Goal: Transaction & Acquisition: Book appointment/travel/reservation

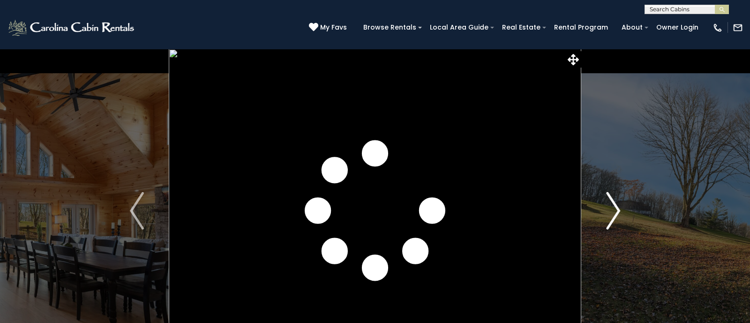
click at [616, 208] on img "Next" at bounding box center [613, 211] width 14 height 38
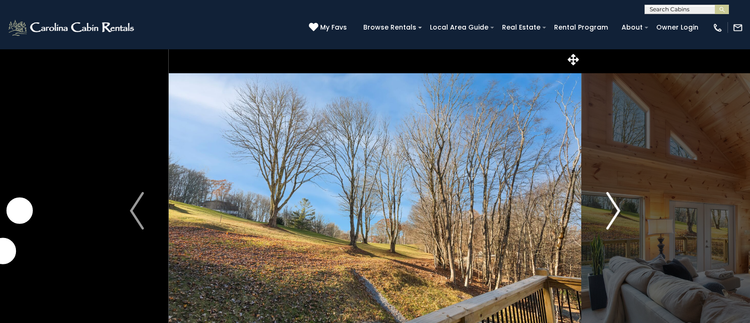
click at [616, 208] on img "Next" at bounding box center [613, 211] width 14 height 38
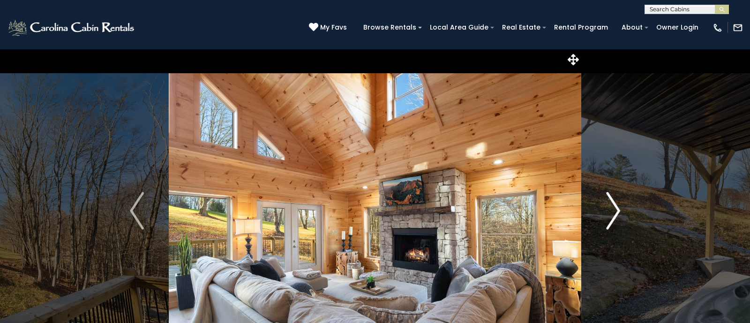
click at [616, 208] on img "Next" at bounding box center [613, 211] width 14 height 38
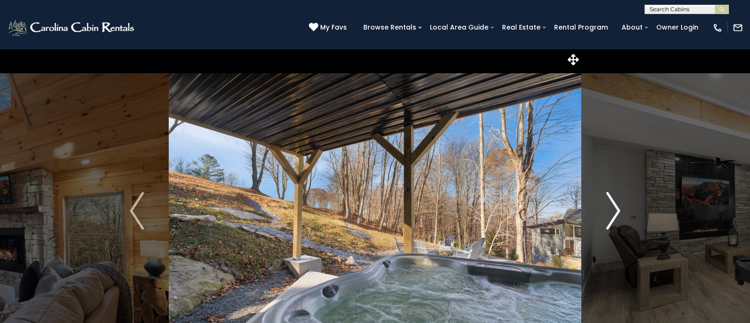
click at [616, 208] on img "Next" at bounding box center [613, 211] width 14 height 38
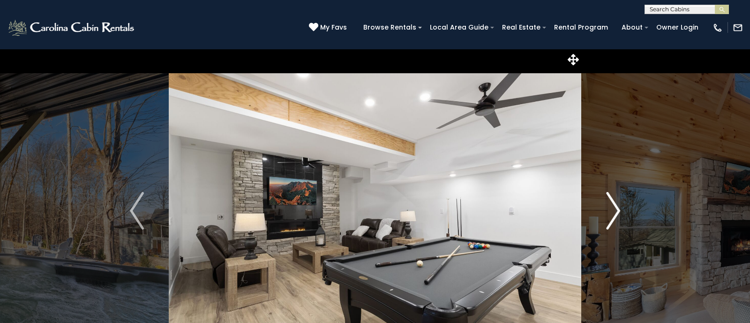
click at [616, 208] on img "Next" at bounding box center [613, 211] width 14 height 38
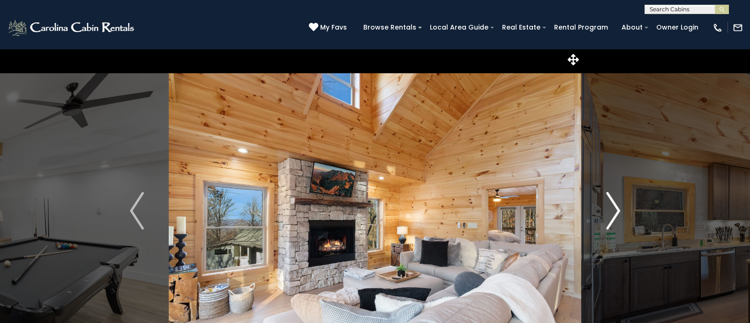
click at [616, 208] on img "Next" at bounding box center [613, 211] width 14 height 38
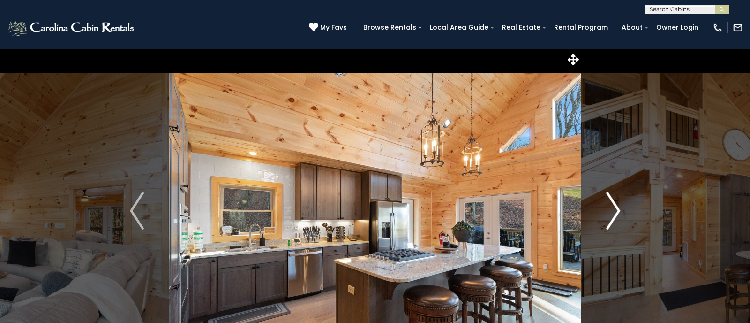
click at [616, 208] on img "Next" at bounding box center [613, 211] width 14 height 38
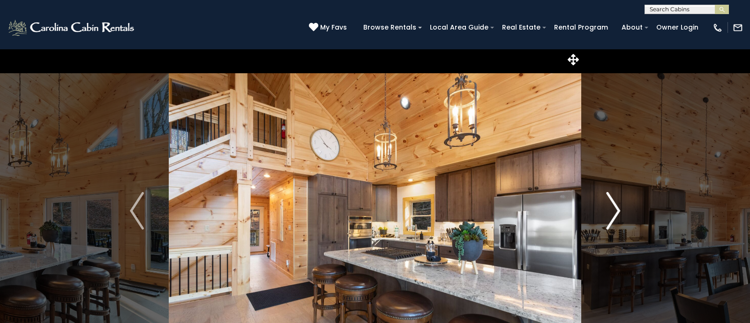
click at [616, 208] on img "Next" at bounding box center [613, 211] width 14 height 38
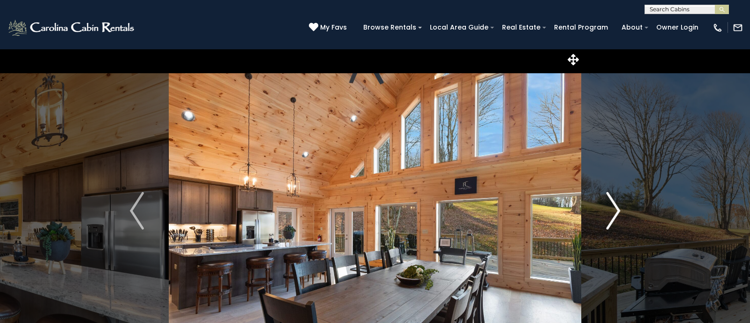
click at [616, 208] on img "Next" at bounding box center [613, 211] width 14 height 38
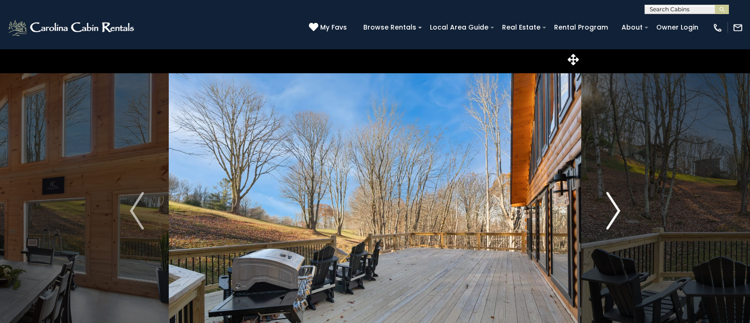
click at [607, 213] on img "Next" at bounding box center [613, 211] width 14 height 38
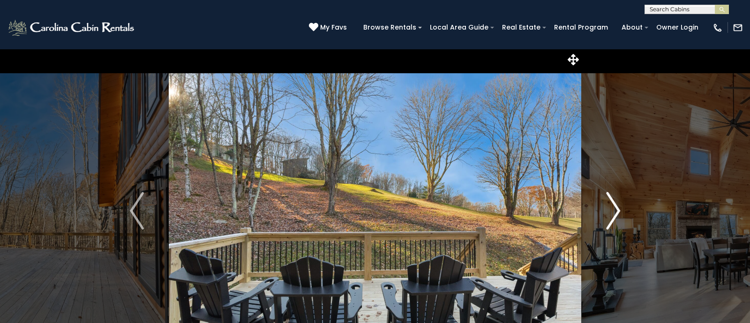
click at [610, 213] on img "Next" at bounding box center [613, 211] width 14 height 38
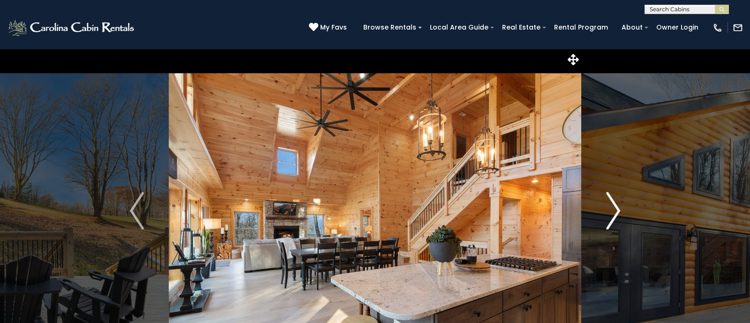
click at [620, 211] on img "Next" at bounding box center [613, 211] width 14 height 38
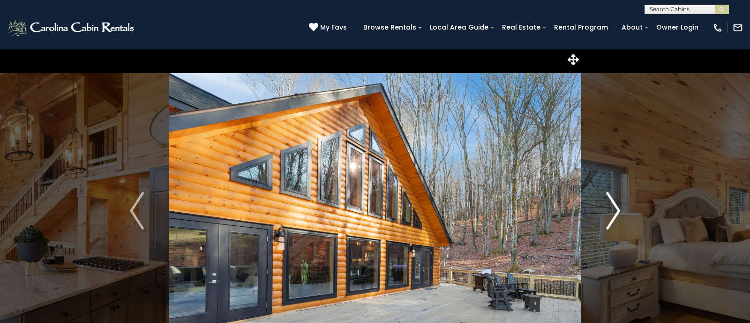
click at [620, 209] on img "Next" at bounding box center [613, 211] width 14 height 38
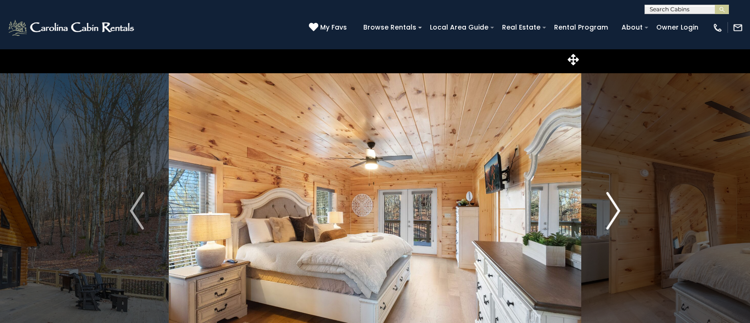
click at [620, 209] on img "Next" at bounding box center [613, 211] width 14 height 38
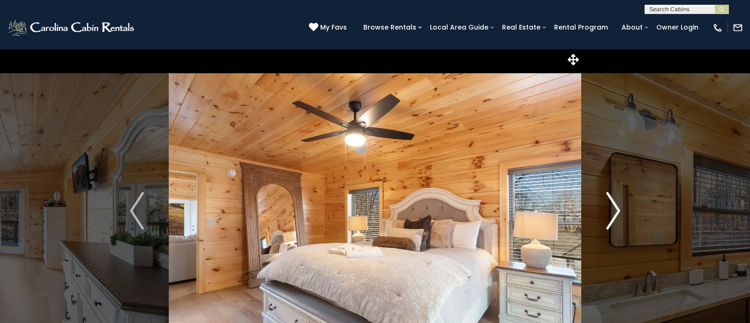
click at [620, 209] on img "Next" at bounding box center [613, 211] width 14 height 38
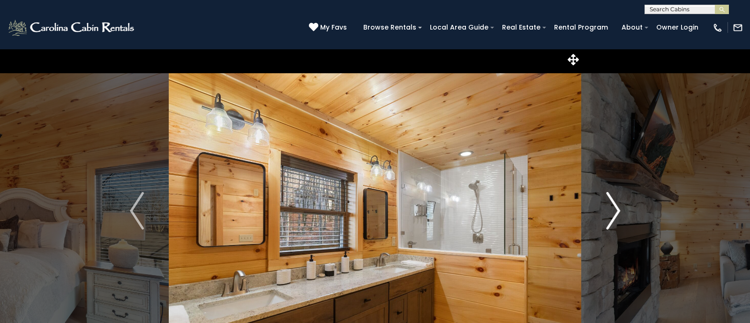
click at [620, 209] on img "Next" at bounding box center [613, 211] width 14 height 38
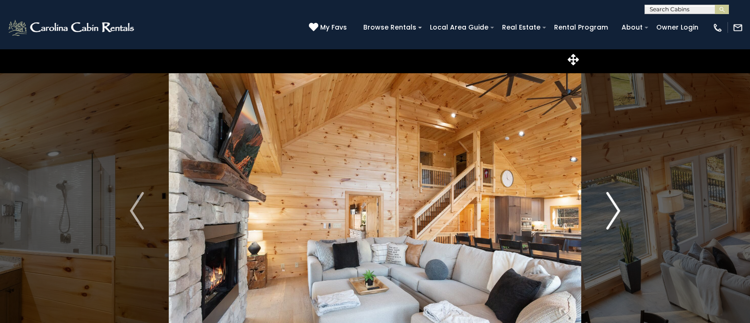
click at [620, 209] on img "Next" at bounding box center [613, 211] width 14 height 38
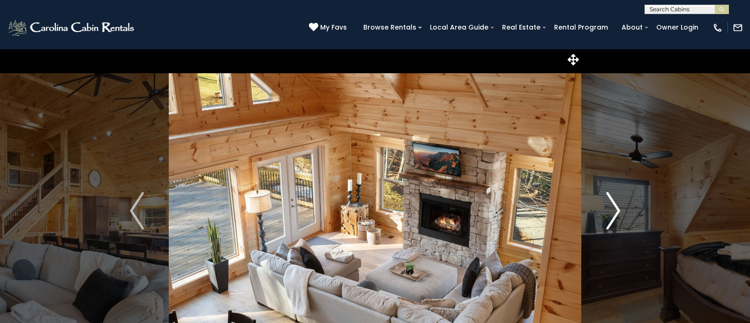
click at [620, 209] on img "Next" at bounding box center [613, 211] width 14 height 38
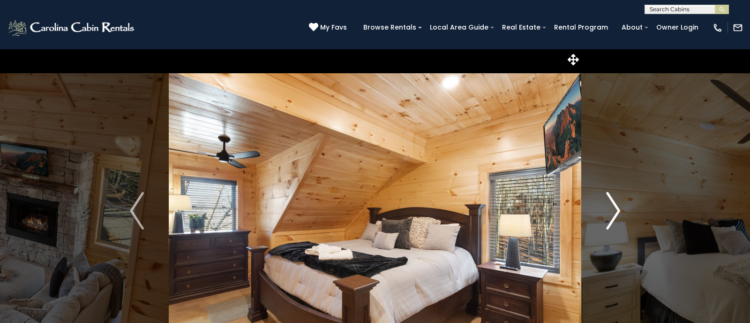
click at [620, 209] on img "Next" at bounding box center [613, 211] width 14 height 38
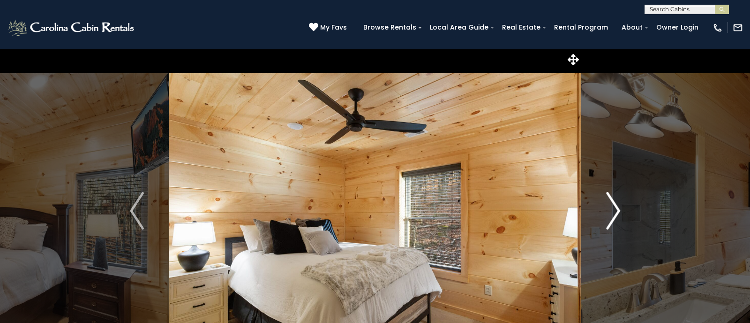
click at [620, 209] on img "Next" at bounding box center [613, 211] width 14 height 38
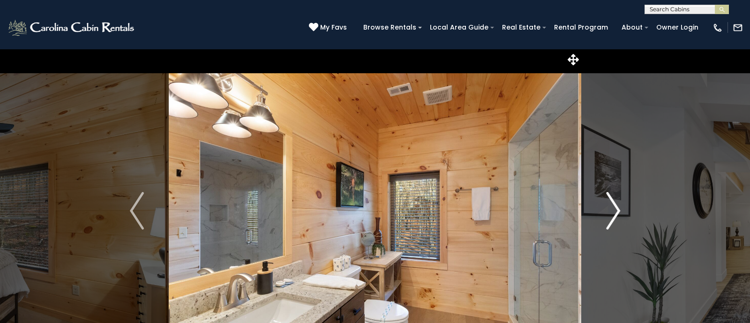
click at [620, 209] on img "Next" at bounding box center [613, 211] width 14 height 38
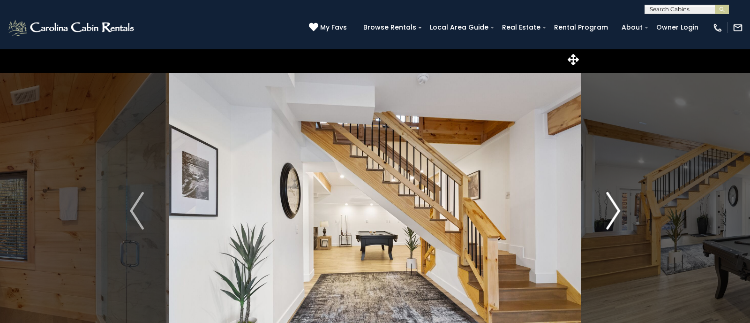
click at [620, 209] on img "Next" at bounding box center [613, 211] width 14 height 38
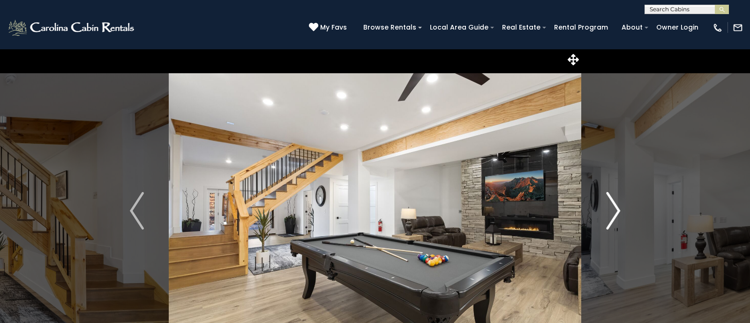
click at [620, 209] on img "Next" at bounding box center [613, 211] width 14 height 38
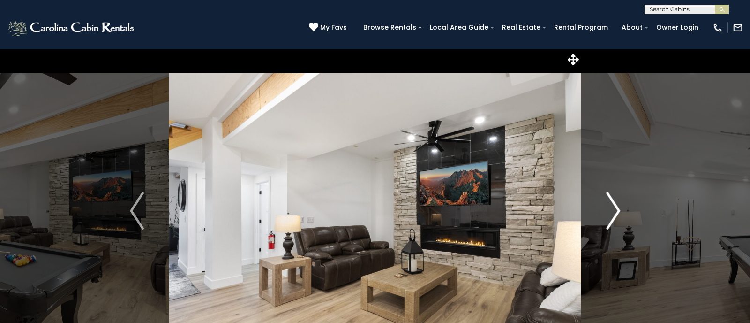
click at [620, 209] on img "Next" at bounding box center [613, 211] width 14 height 38
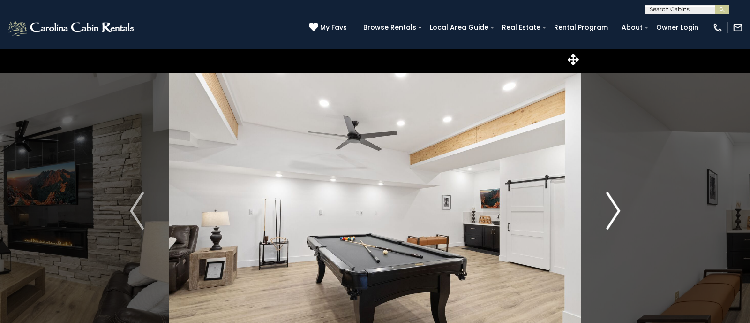
click at [620, 209] on img "Next" at bounding box center [613, 211] width 14 height 38
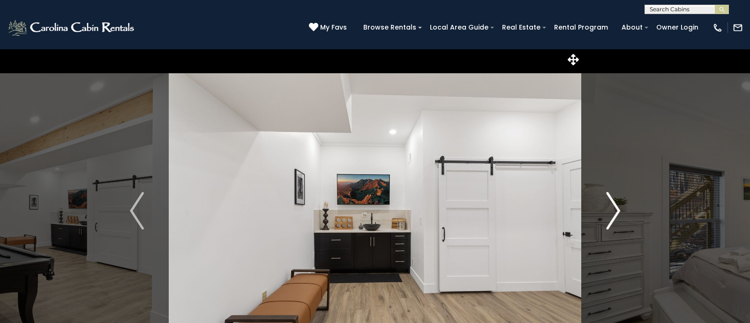
click at [619, 209] on img "Next" at bounding box center [613, 211] width 14 height 38
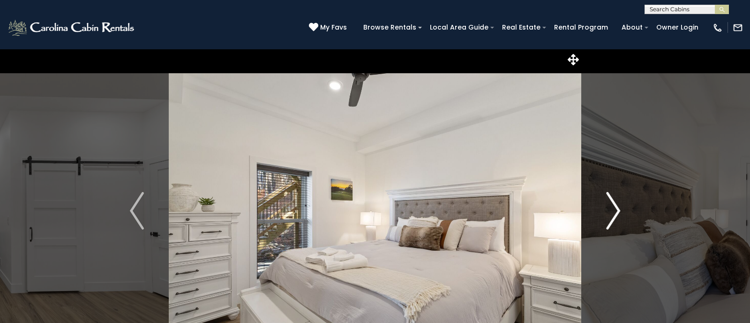
click at [619, 209] on img "Next" at bounding box center [613, 211] width 14 height 38
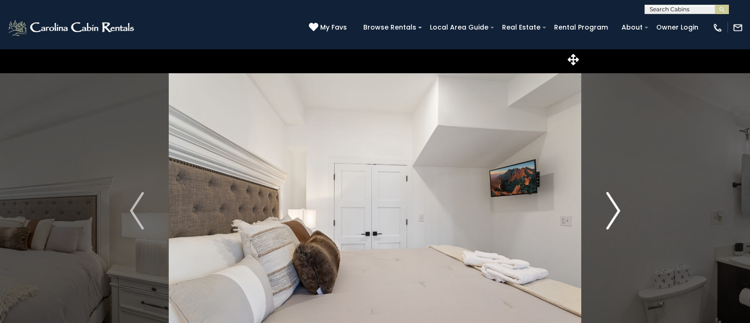
click at [619, 209] on img "Next" at bounding box center [613, 211] width 14 height 38
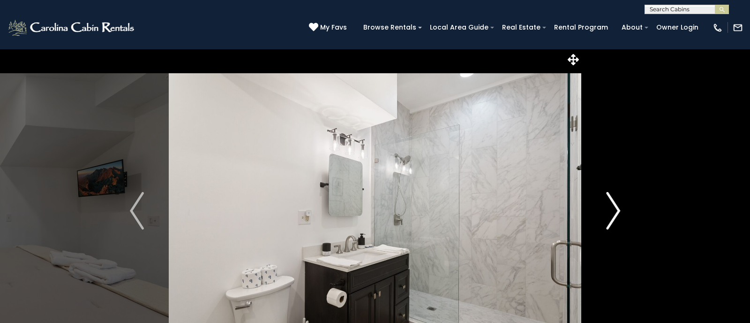
click at [619, 209] on img "Next" at bounding box center [613, 211] width 14 height 38
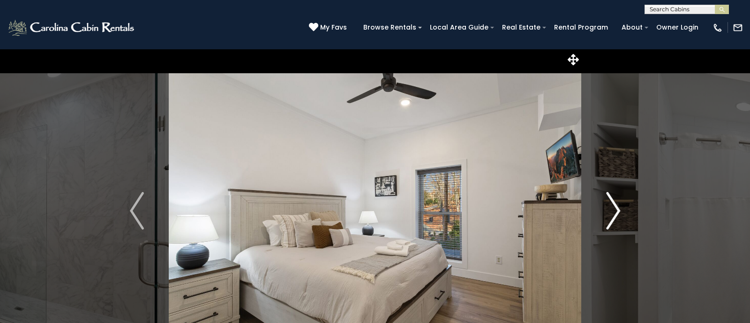
click at [619, 209] on img "Next" at bounding box center [613, 211] width 14 height 38
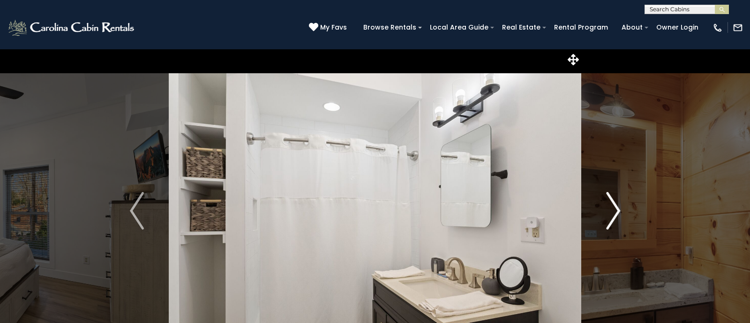
click at [619, 209] on img "Next" at bounding box center [613, 211] width 14 height 38
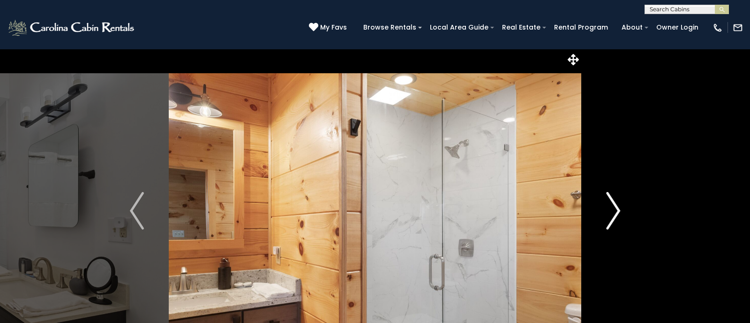
click at [619, 209] on img "Next" at bounding box center [613, 211] width 14 height 38
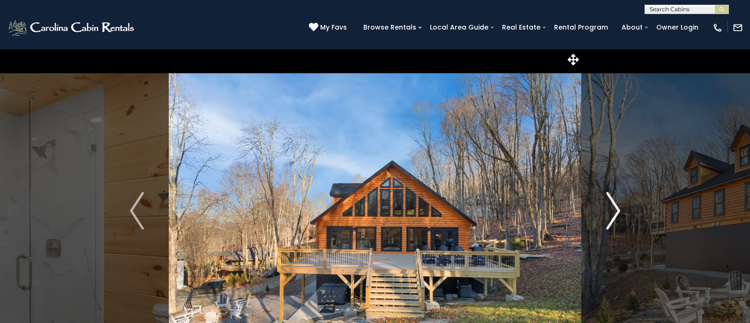
click at [619, 209] on img "Next" at bounding box center [613, 211] width 14 height 38
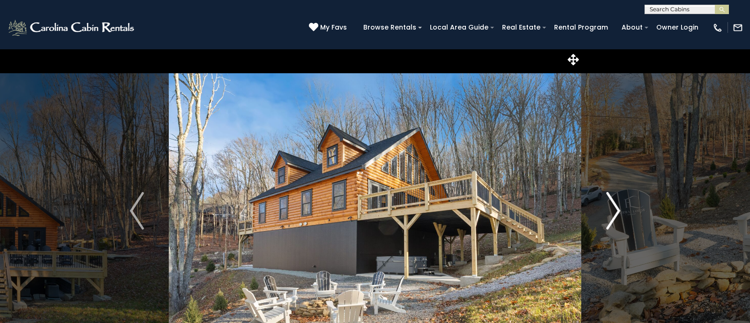
click at [619, 209] on img "Next" at bounding box center [613, 211] width 14 height 38
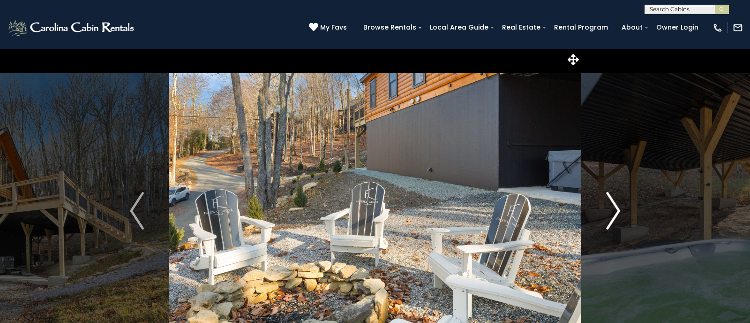
click at [619, 209] on img "Next" at bounding box center [613, 211] width 14 height 38
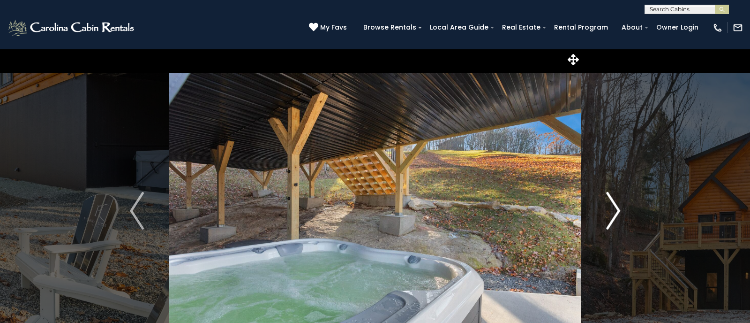
click at [619, 209] on img "Next" at bounding box center [613, 211] width 14 height 38
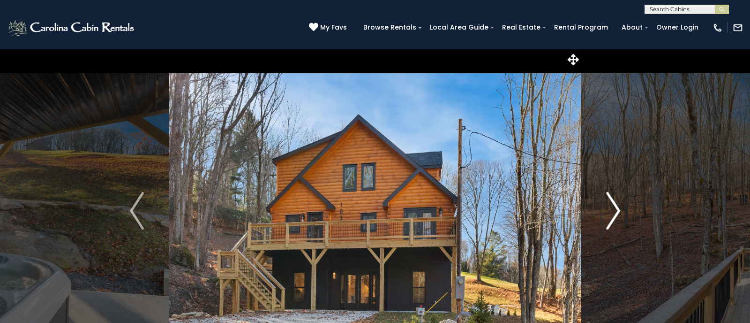
click at [619, 209] on img "Next" at bounding box center [613, 211] width 14 height 38
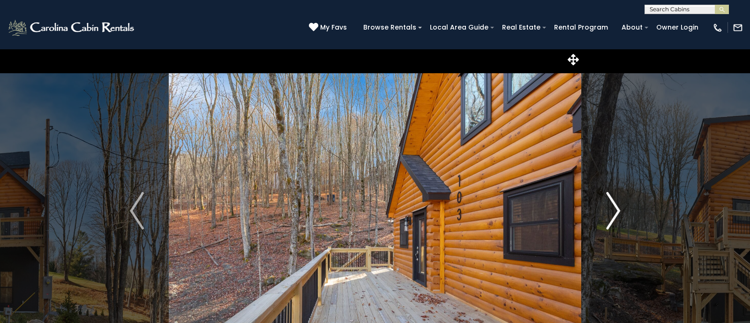
click at [619, 209] on img "Next" at bounding box center [613, 211] width 14 height 38
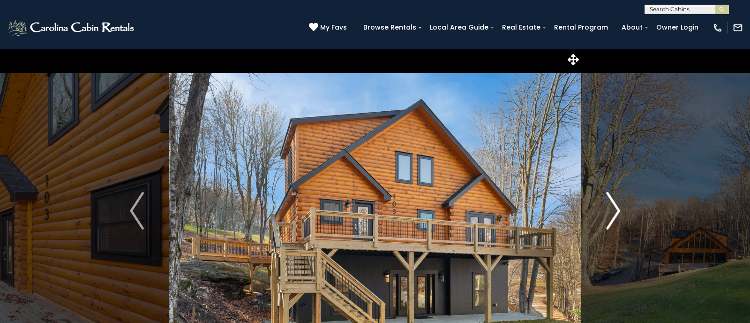
click at [619, 209] on img "Next" at bounding box center [613, 211] width 14 height 38
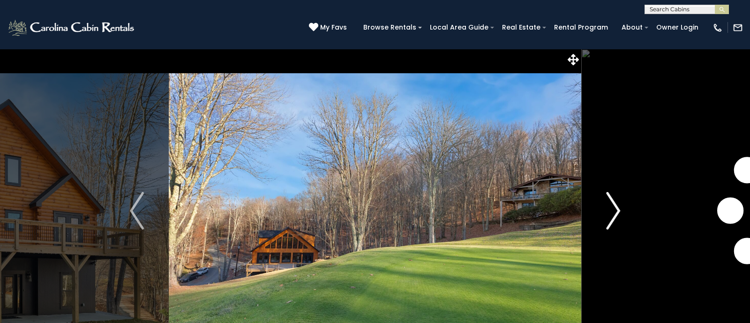
click at [619, 209] on img "Next" at bounding box center [613, 211] width 14 height 38
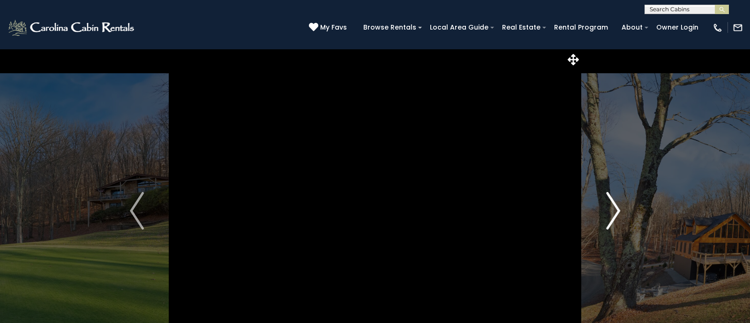
click at [619, 209] on img "Next" at bounding box center [613, 211] width 14 height 38
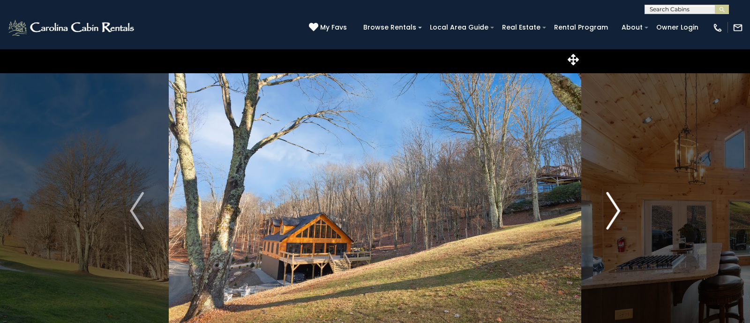
click at [619, 209] on img "Next" at bounding box center [613, 211] width 14 height 38
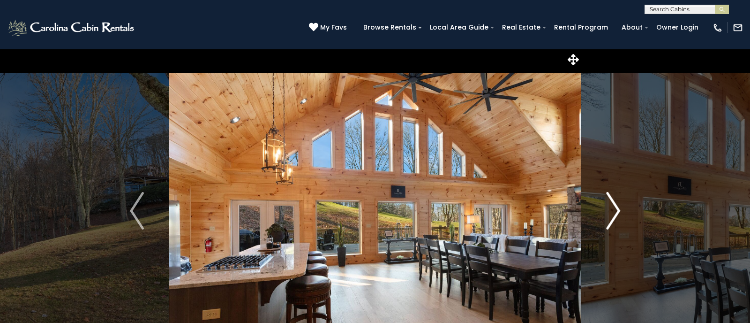
click at [619, 209] on img "Next" at bounding box center [613, 211] width 14 height 38
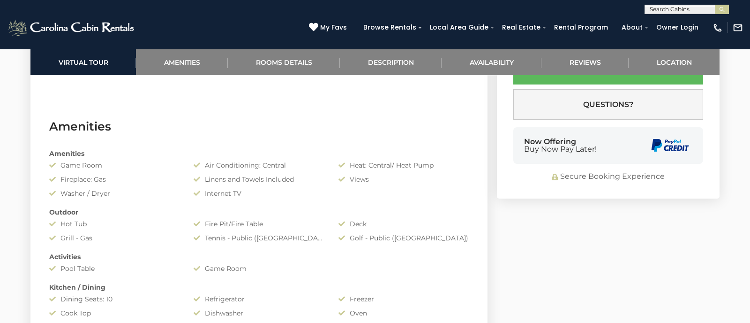
scroll to position [743, 0]
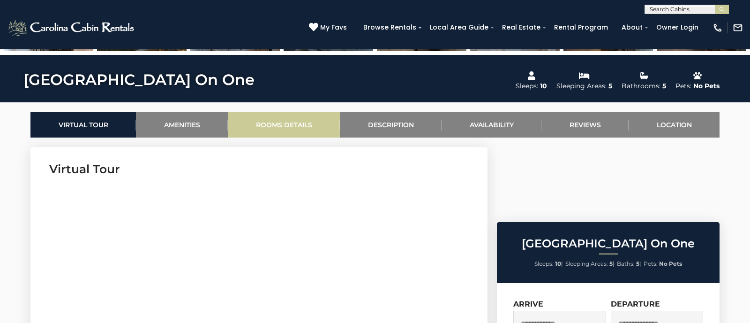
click at [285, 120] on link "Rooms Details" at bounding box center [284, 125] width 112 height 26
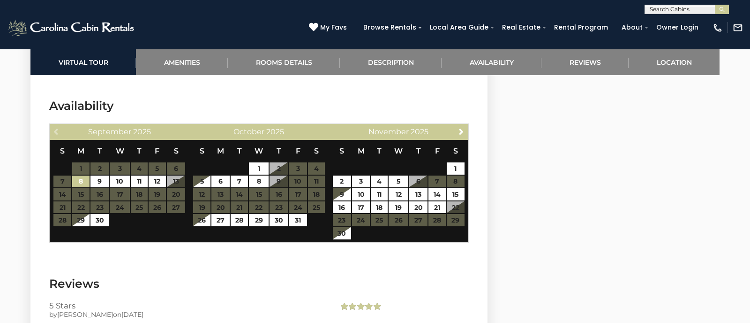
scroll to position [2159, 0]
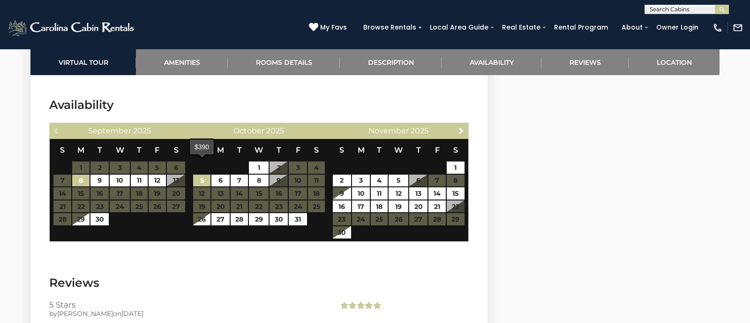
click at [200, 174] on link "5" at bounding box center [201, 180] width 17 height 12
type input "**********"
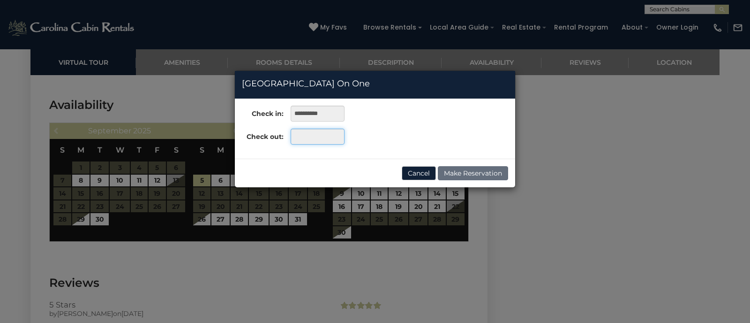
click at [311, 143] on input "text" at bounding box center [318, 136] width 54 height 16
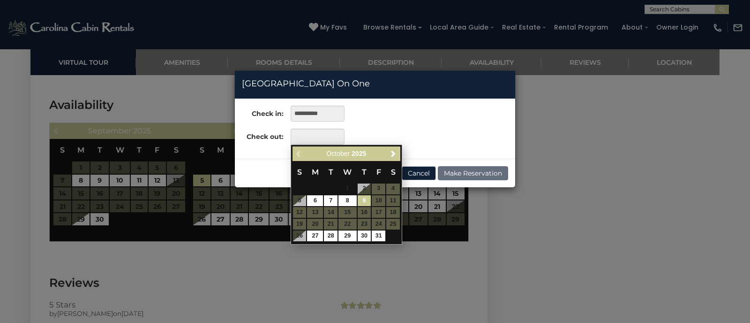
click at [366, 199] on link "9" at bounding box center [365, 200] width 14 height 11
type input "**********"
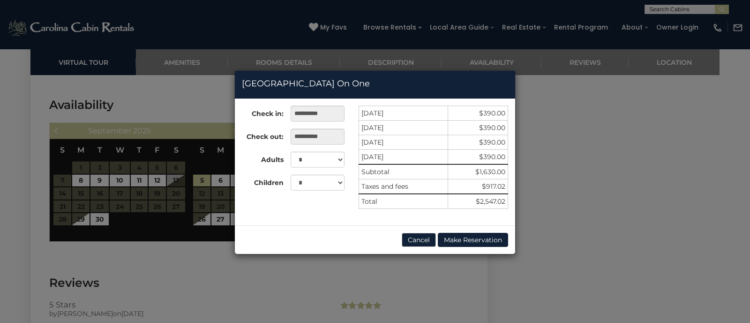
click at [415, 240] on button "Cancel" at bounding box center [419, 240] width 34 height 14
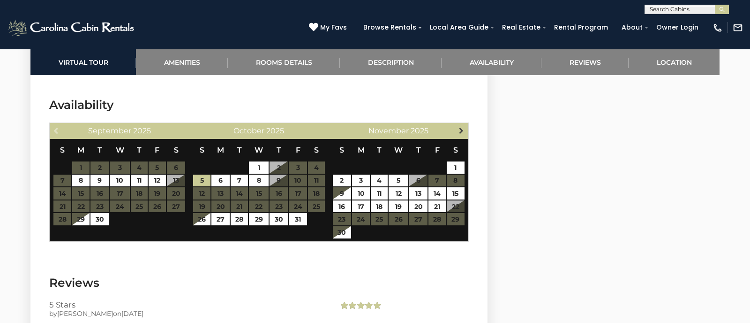
click at [461, 127] on span "Next" at bounding box center [462, 131] width 8 height 8
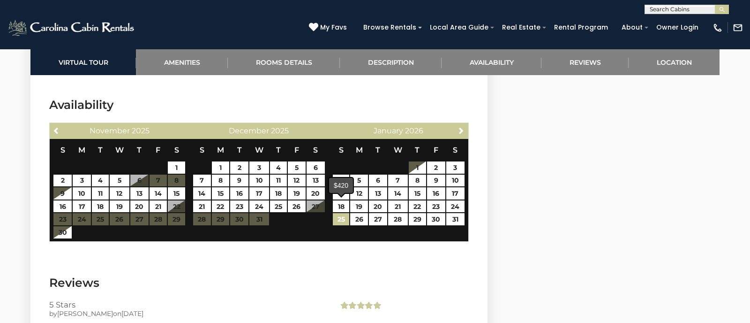
click at [343, 213] on link "25" at bounding box center [341, 219] width 17 height 12
type input "**********"
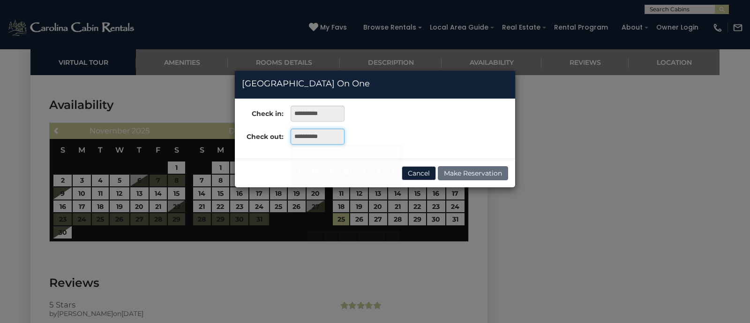
click at [302, 134] on input "**********" at bounding box center [318, 136] width 54 height 16
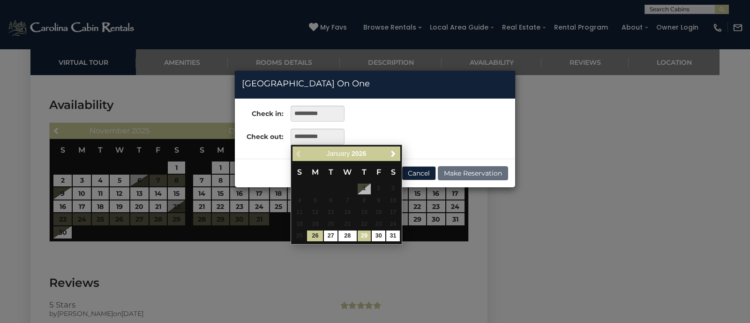
click at [366, 236] on link "29" at bounding box center [365, 235] width 14 height 11
type input "**********"
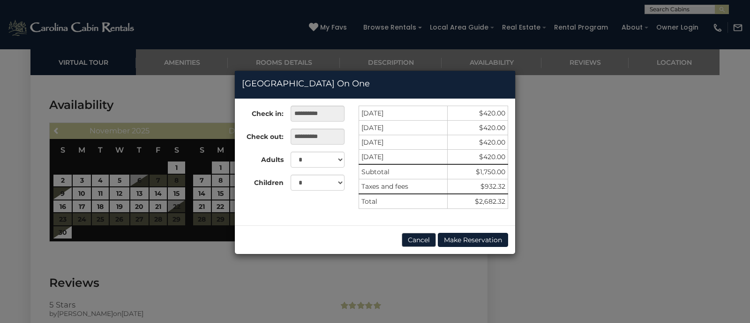
click at [413, 239] on button "Cancel" at bounding box center [419, 240] width 34 height 14
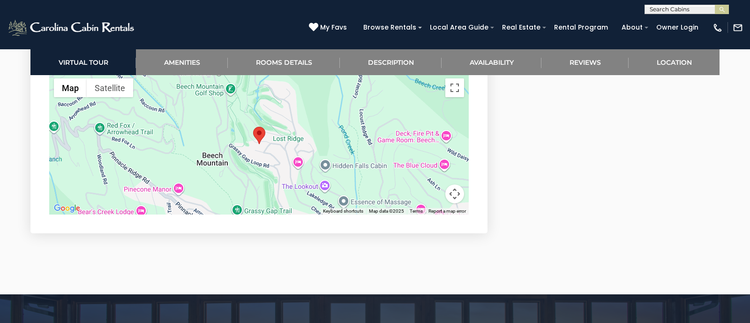
scroll to position [2480, 0]
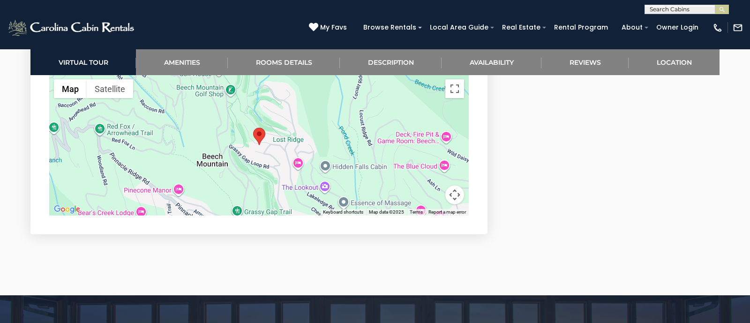
click at [253, 128] on area "Fairway Lodge On One" at bounding box center [253, 128] width 0 height 0
click at [454, 188] on button "Map camera controls" at bounding box center [454, 194] width 19 height 19
click at [459, 185] on button "Map camera controls" at bounding box center [454, 194] width 19 height 19
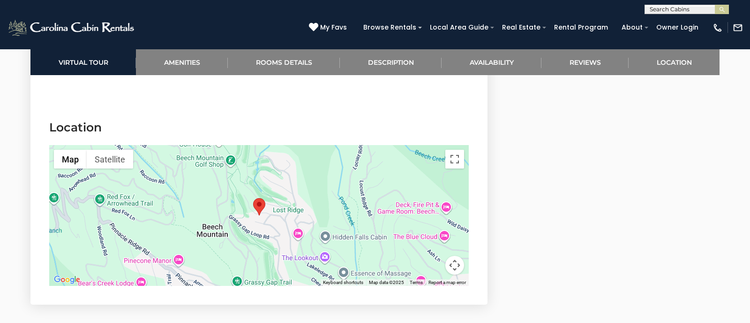
scroll to position [2405, 0]
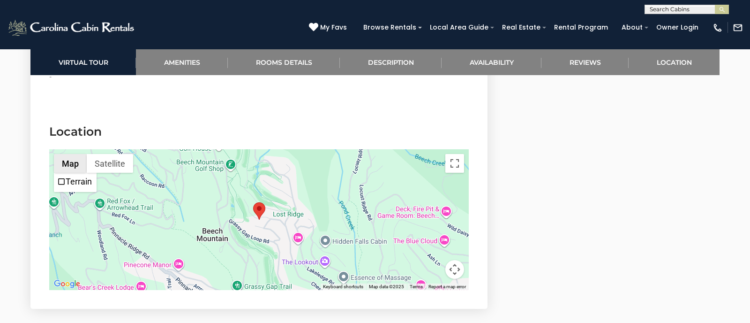
click at [74, 154] on button "Map" at bounding box center [70, 163] width 33 height 19
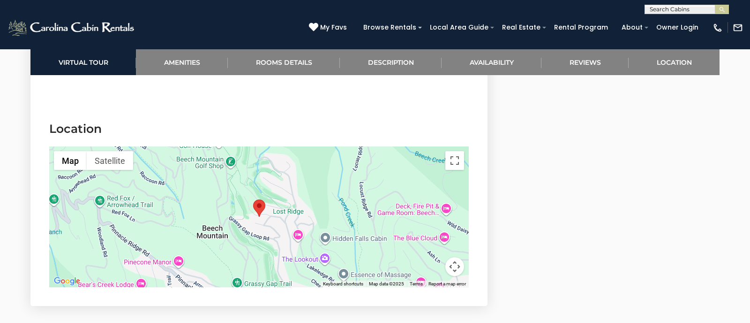
scroll to position [2421, 0]
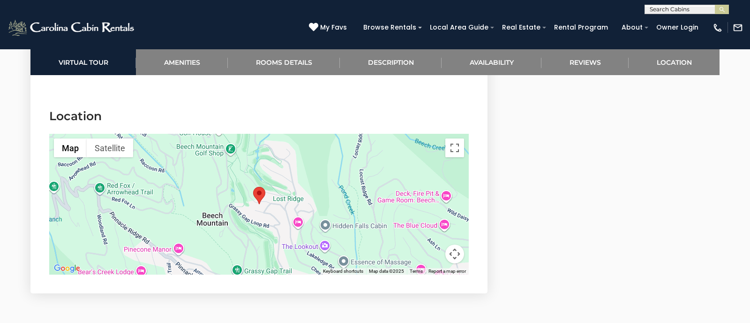
click at [456, 244] on button "Map camera controls" at bounding box center [454, 253] width 19 height 19
click at [433, 244] on button "Zoom out" at bounding box center [431, 253] width 19 height 19
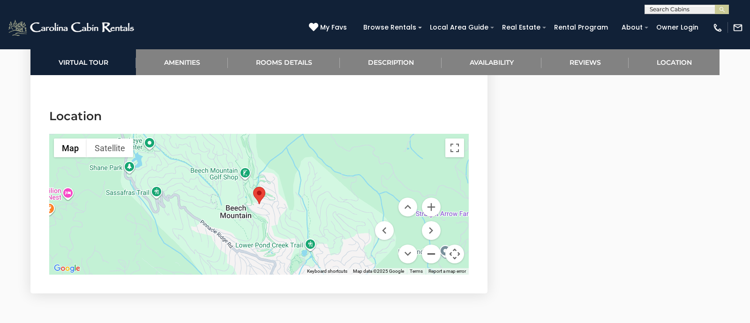
click at [433, 244] on button "Zoom out" at bounding box center [431, 253] width 19 height 19
click at [426, 244] on button "Zoom out" at bounding box center [431, 253] width 19 height 19
click at [420, 224] on menu at bounding box center [408, 230] width 66 height 66
click at [414, 214] on menu at bounding box center [408, 230] width 66 height 66
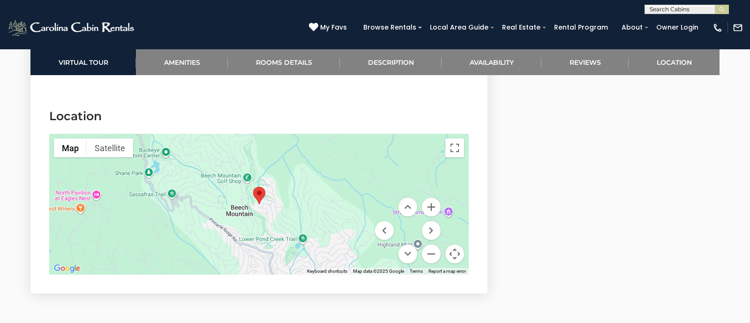
click at [414, 213] on menu at bounding box center [408, 230] width 66 height 66
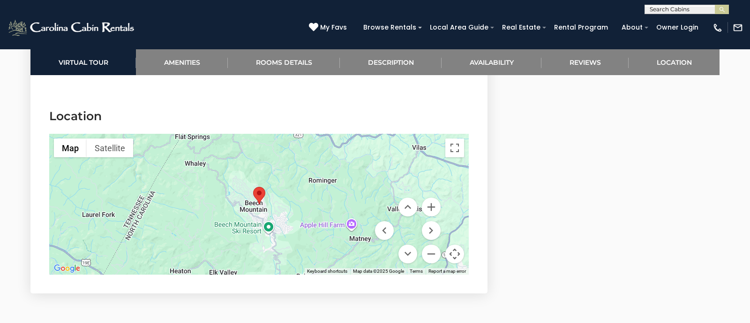
click at [414, 213] on menu at bounding box center [408, 230] width 66 height 66
click at [428, 244] on button "Zoom out" at bounding box center [431, 253] width 19 height 19
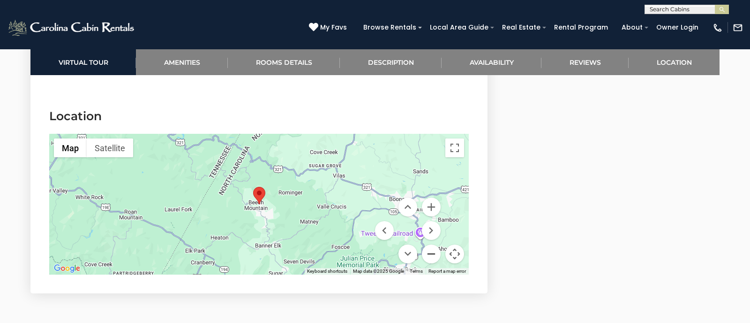
drag, startPoint x: 429, startPoint y: 243, endPoint x: 424, endPoint y: 243, distance: 5.2
click at [429, 244] on button "Zoom out" at bounding box center [431, 253] width 19 height 19
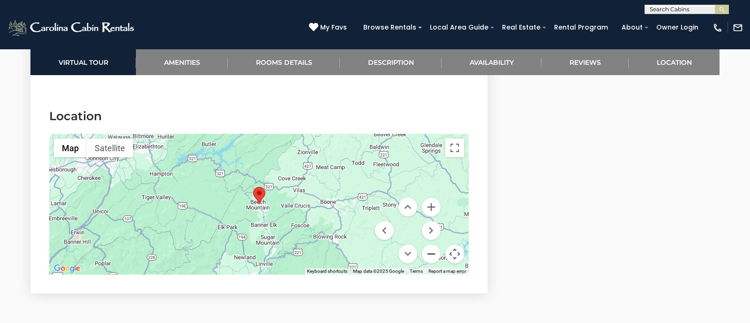
click at [430, 244] on button "Zoom out" at bounding box center [431, 253] width 19 height 19
